Goal: Find specific page/section

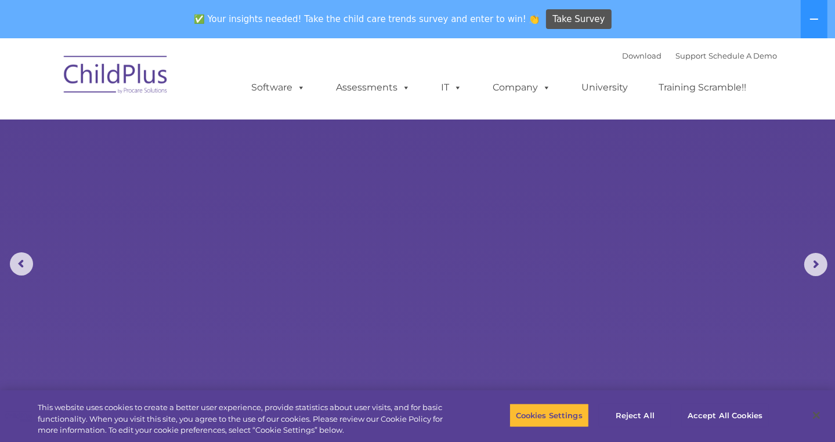
select select "MEDIUM"
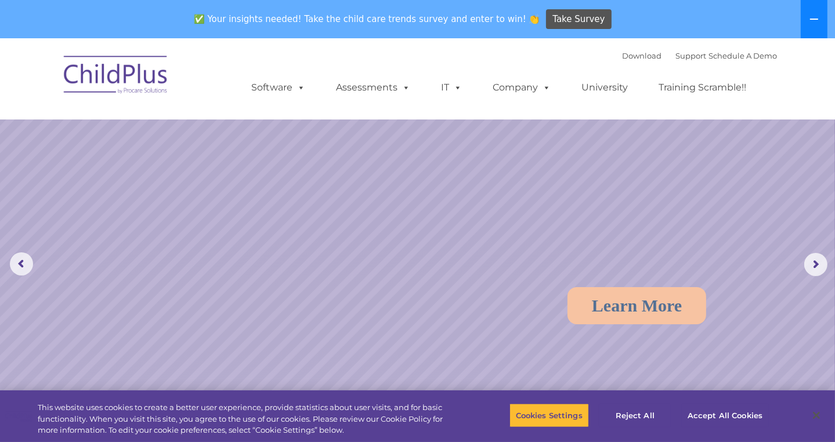
click at [817, 24] on button at bounding box center [814, 19] width 27 height 38
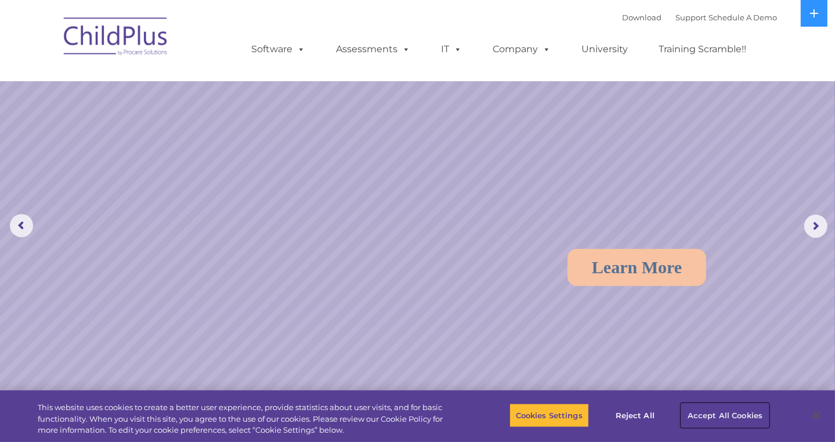
click at [727, 419] on button "Accept All Cookies" at bounding box center [726, 415] width 88 height 24
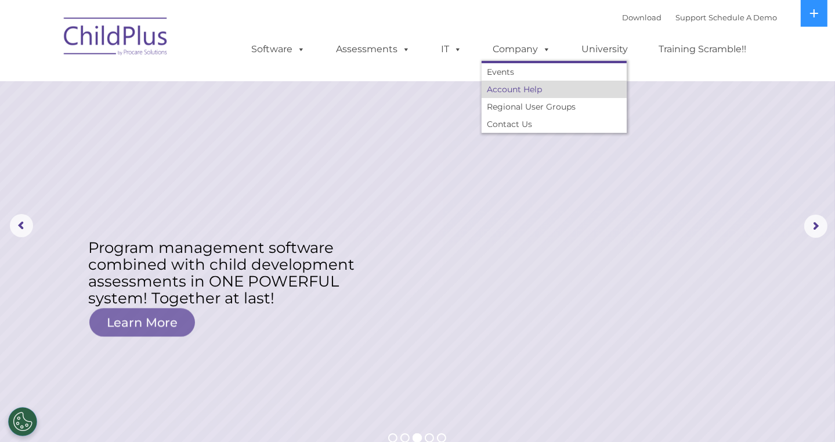
click at [500, 92] on link "Account Help" at bounding box center [554, 89] width 145 height 17
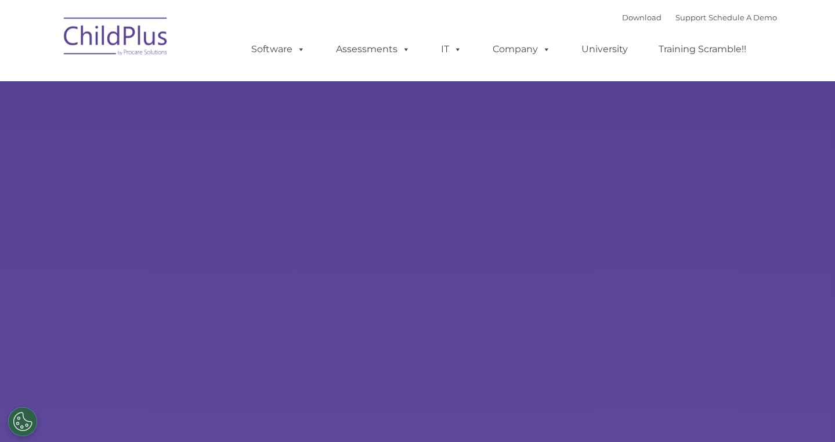
type input ""
select select "MEDIUM"
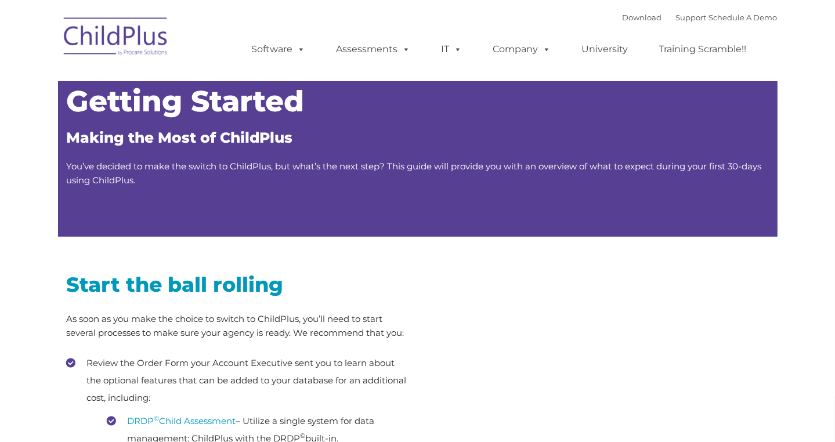
type input ""
